Goal: Transaction & Acquisition: Subscribe to service/newsletter

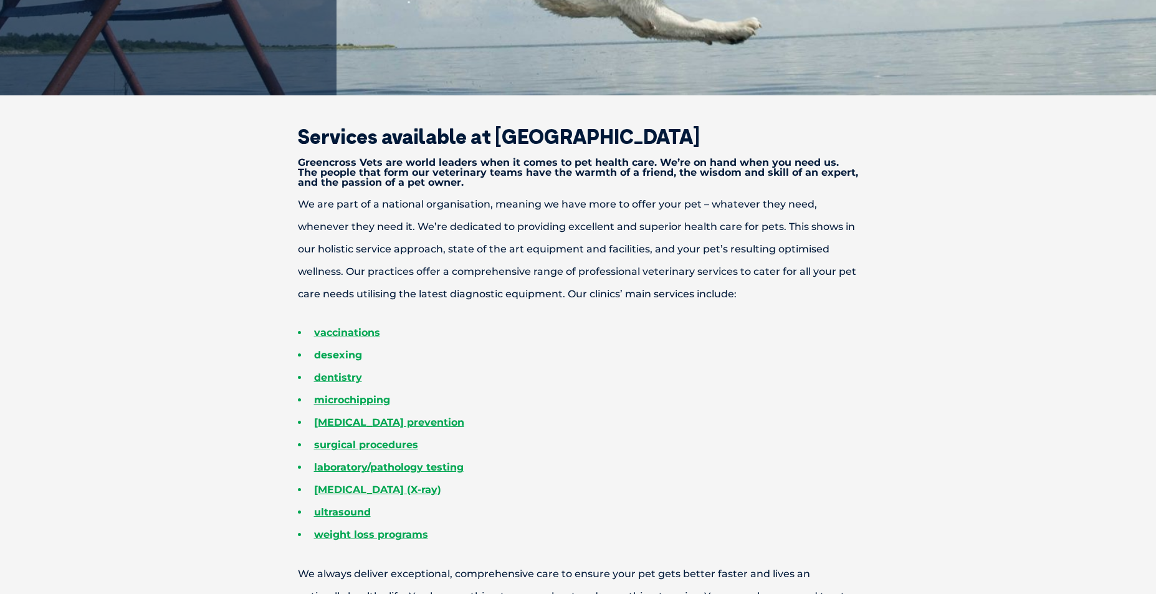
click at [349, 354] on link "desexing" at bounding box center [338, 355] width 48 height 12
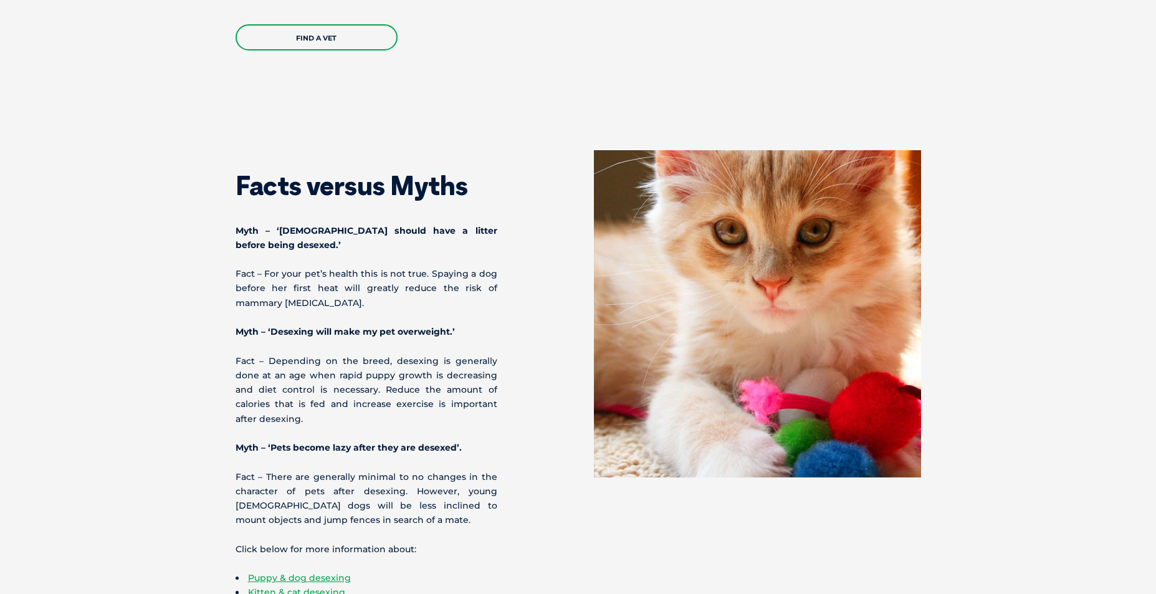
scroll to position [3910, 0]
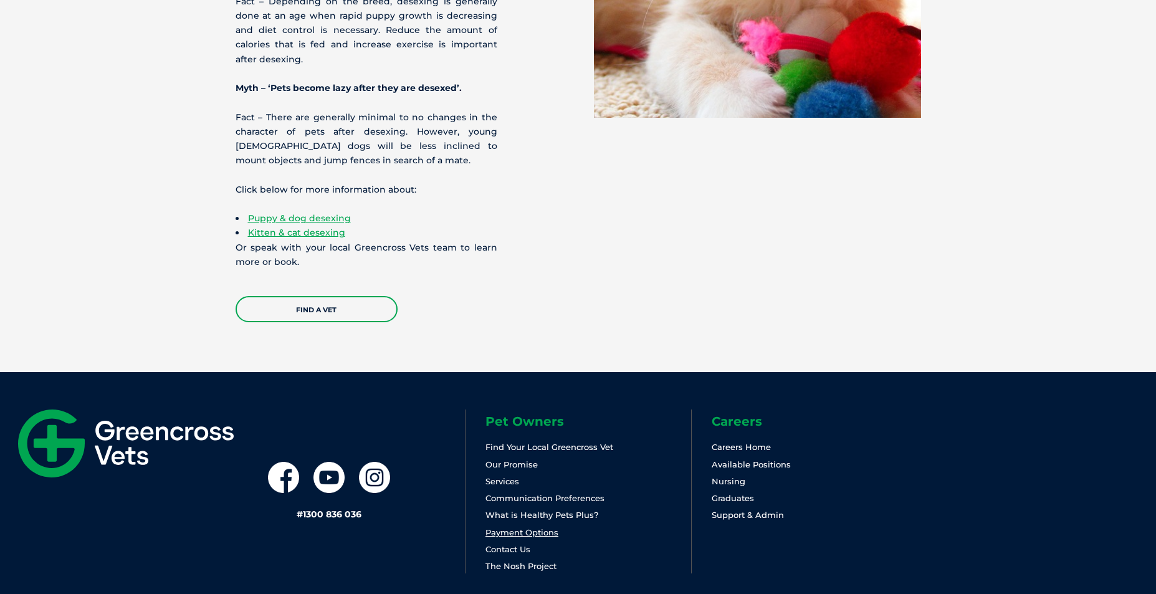
click at [531, 527] on link "Payment Options" at bounding box center [521, 532] width 73 height 10
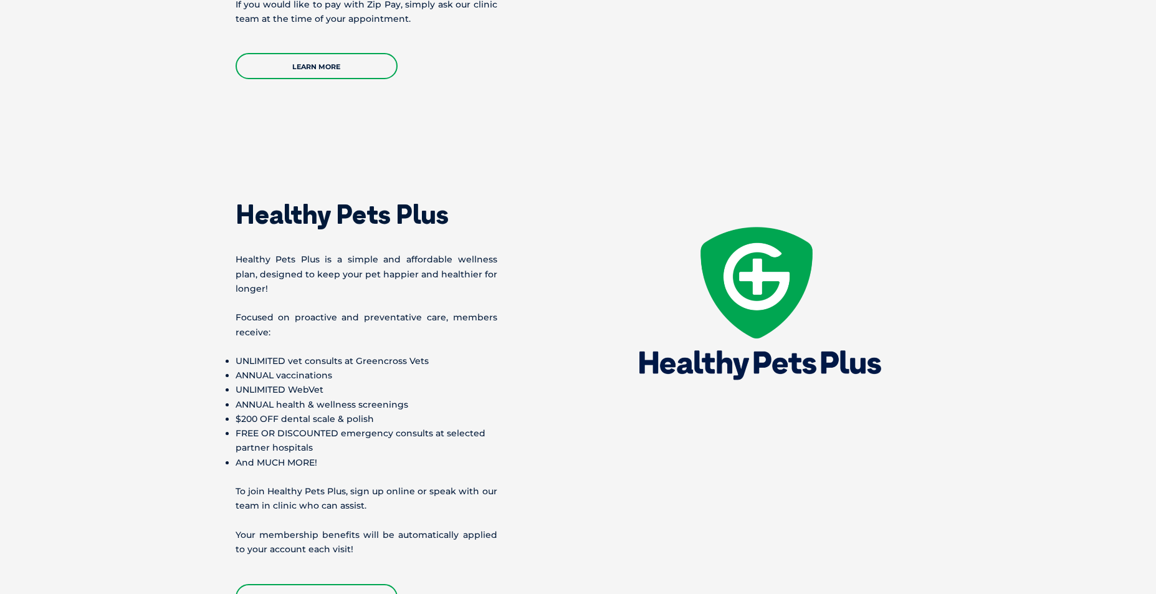
scroll to position [1697, 0]
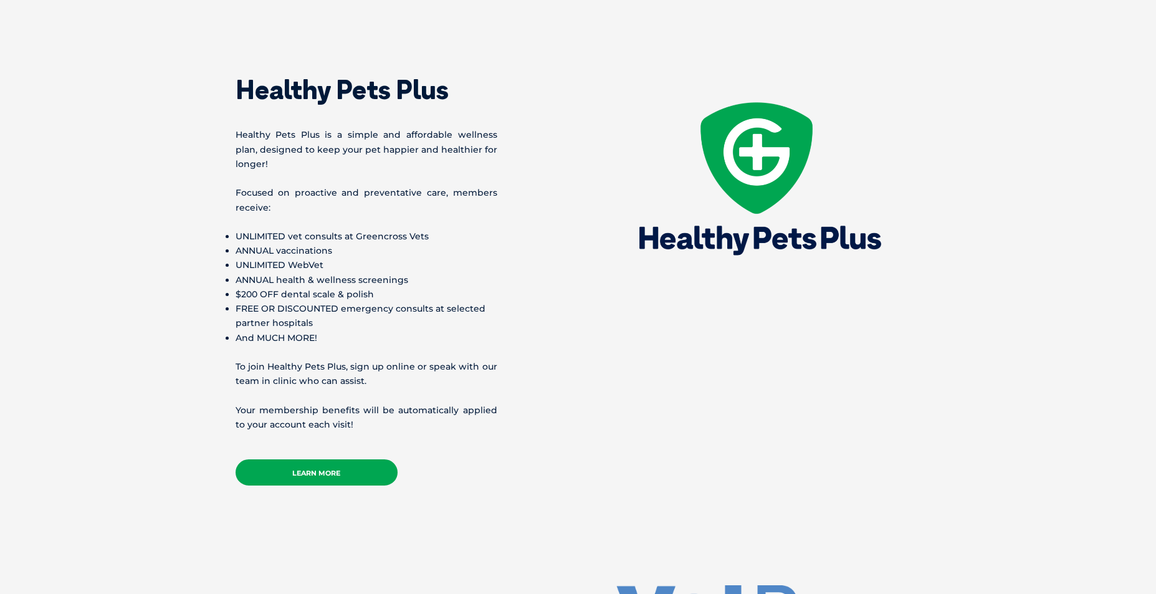
click at [341, 464] on link "Learn More" at bounding box center [316, 472] width 162 height 26
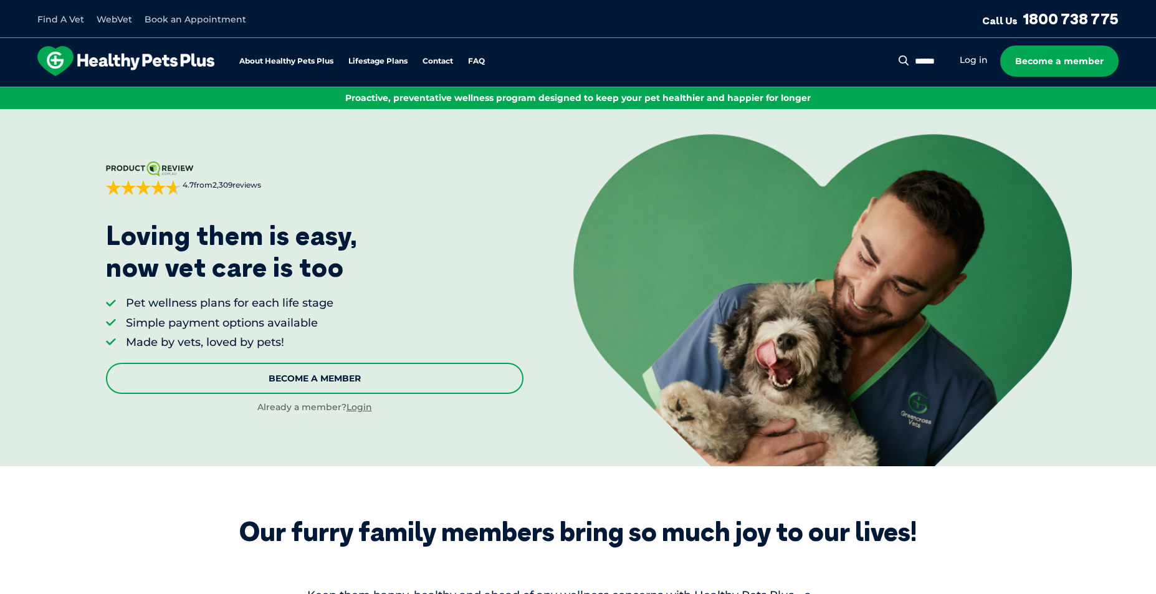
click at [363, 377] on link "Become A Member" at bounding box center [314, 378] width 417 height 31
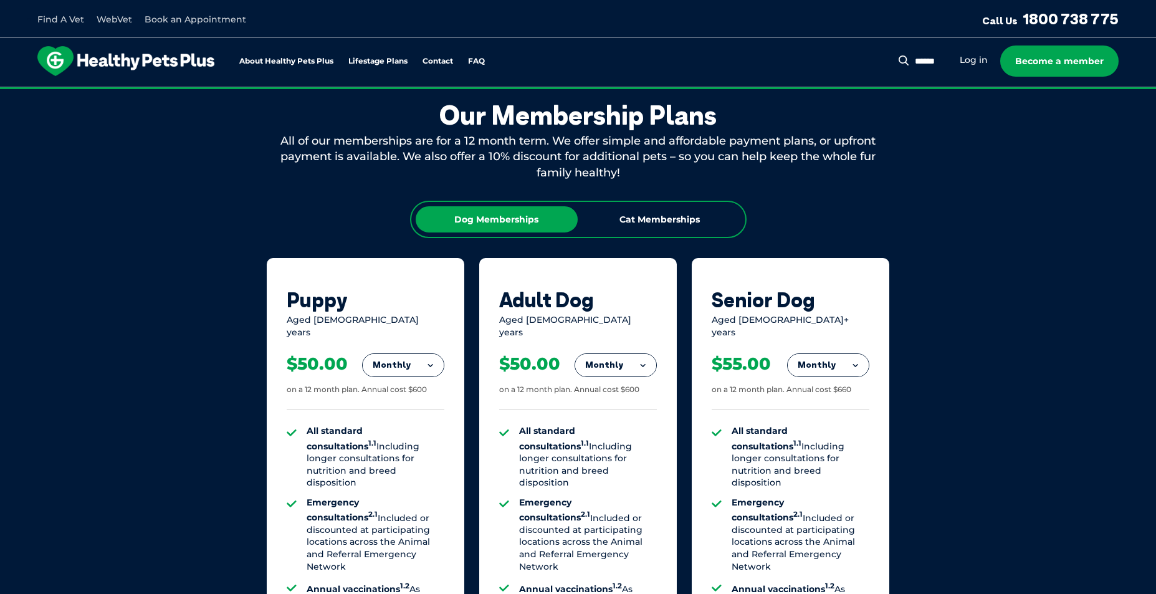
scroll to position [756, 0]
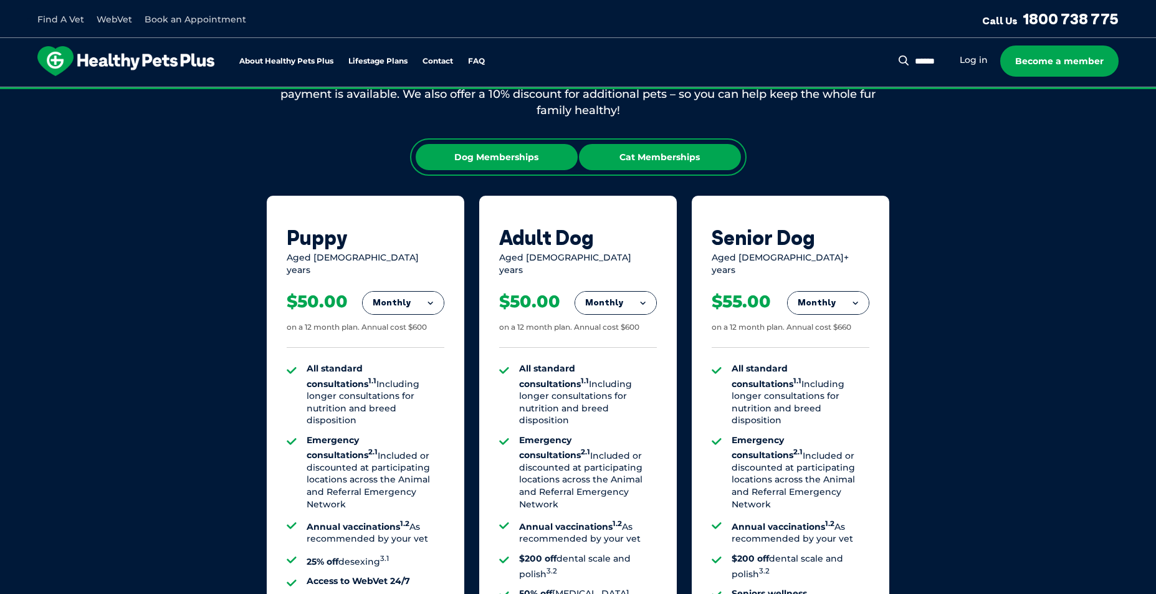
click at [618, 155] on div "Cat Memberships" at bounding box center [660, 157] width 162 height 26
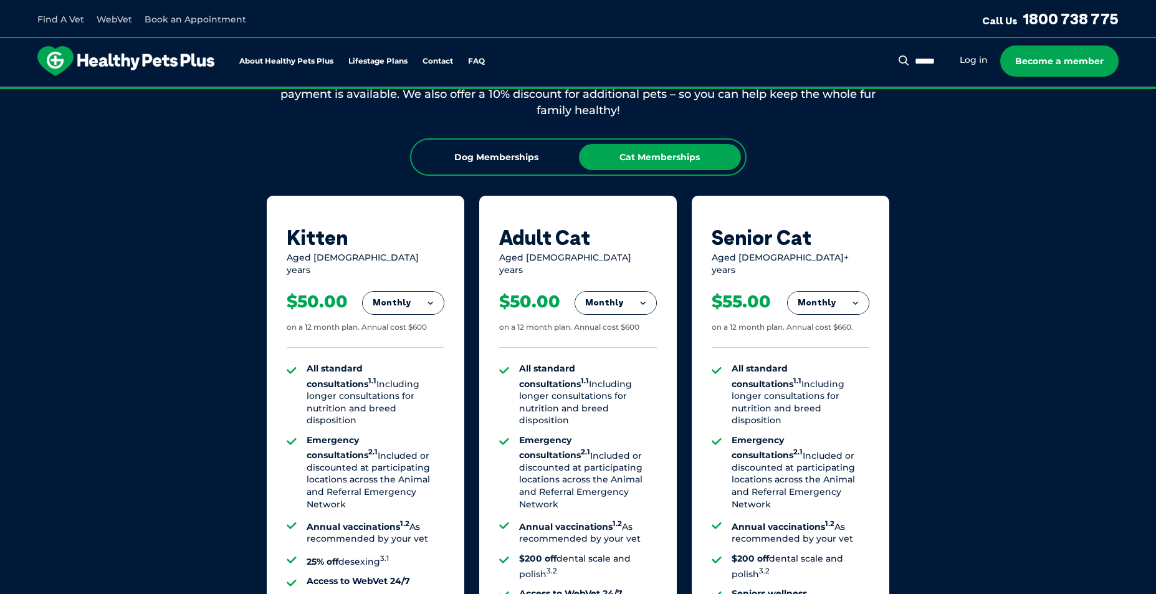
click at [428, 292] on button "Monthly" at bounding box center [403, 303] width 81 height 22
click at [419, 349] on li "Monthly" at bounding box center [403, 358] width 81 height 29
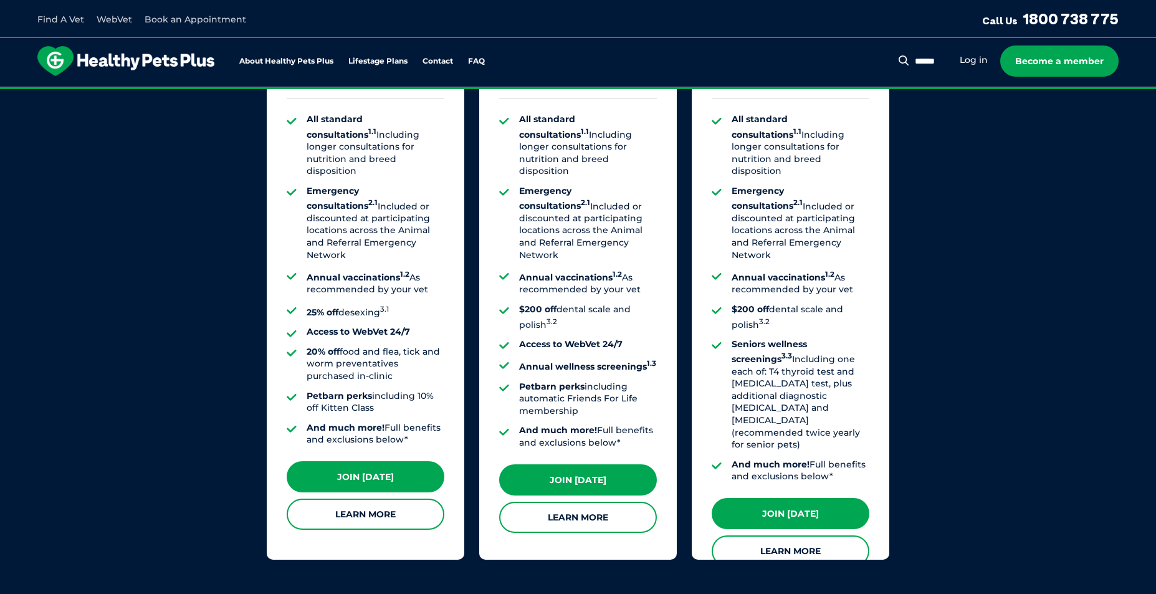
scroll to position [1068, 0]
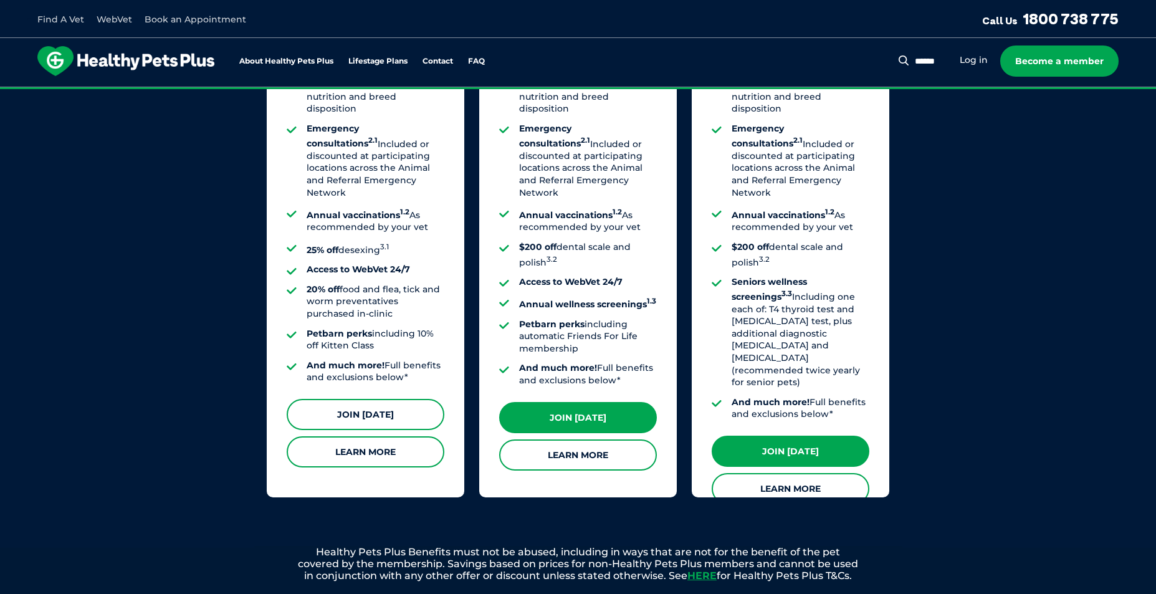
click at [407, 404] on link "Join Today" at bounding box center [366, 414] width 158 height 31
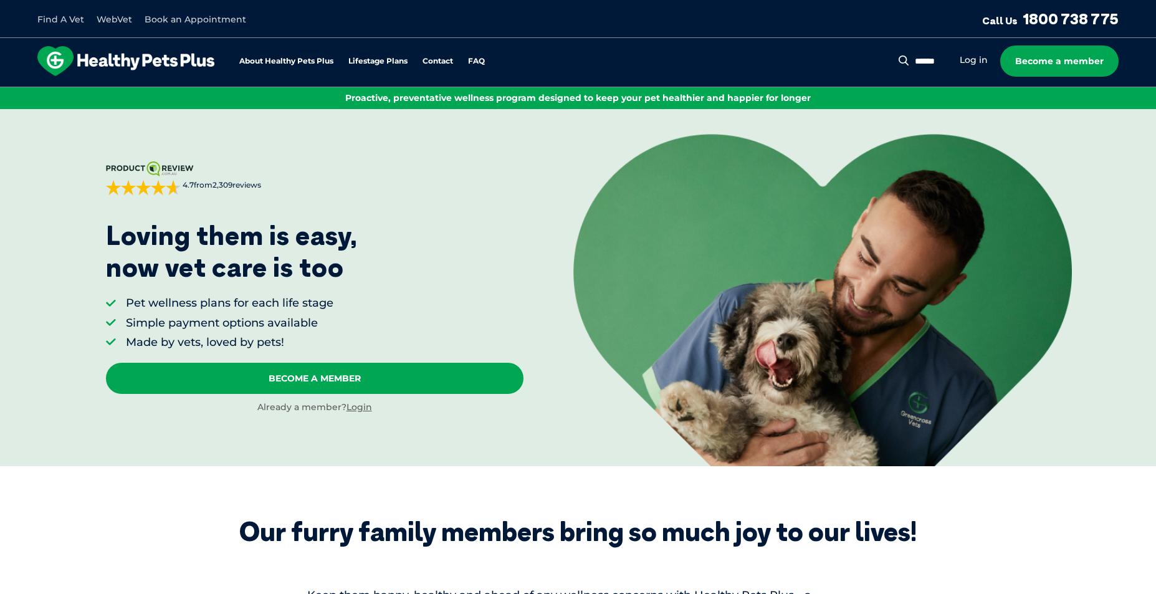
click at [980, 69] on div "Search for: Search Log in Become a member" at bounding box center [1014, 60] width 207 height 31
click at [979, 67] on div "Search for: Search Log in Become a member" at bounding box center [1014, 60] width 207 height 31
click at [978, 65] on link "Log in" at bounding box center [973, 60] width 28 height 12
